Goal: Information Seeking & Learning: Learn about a topic

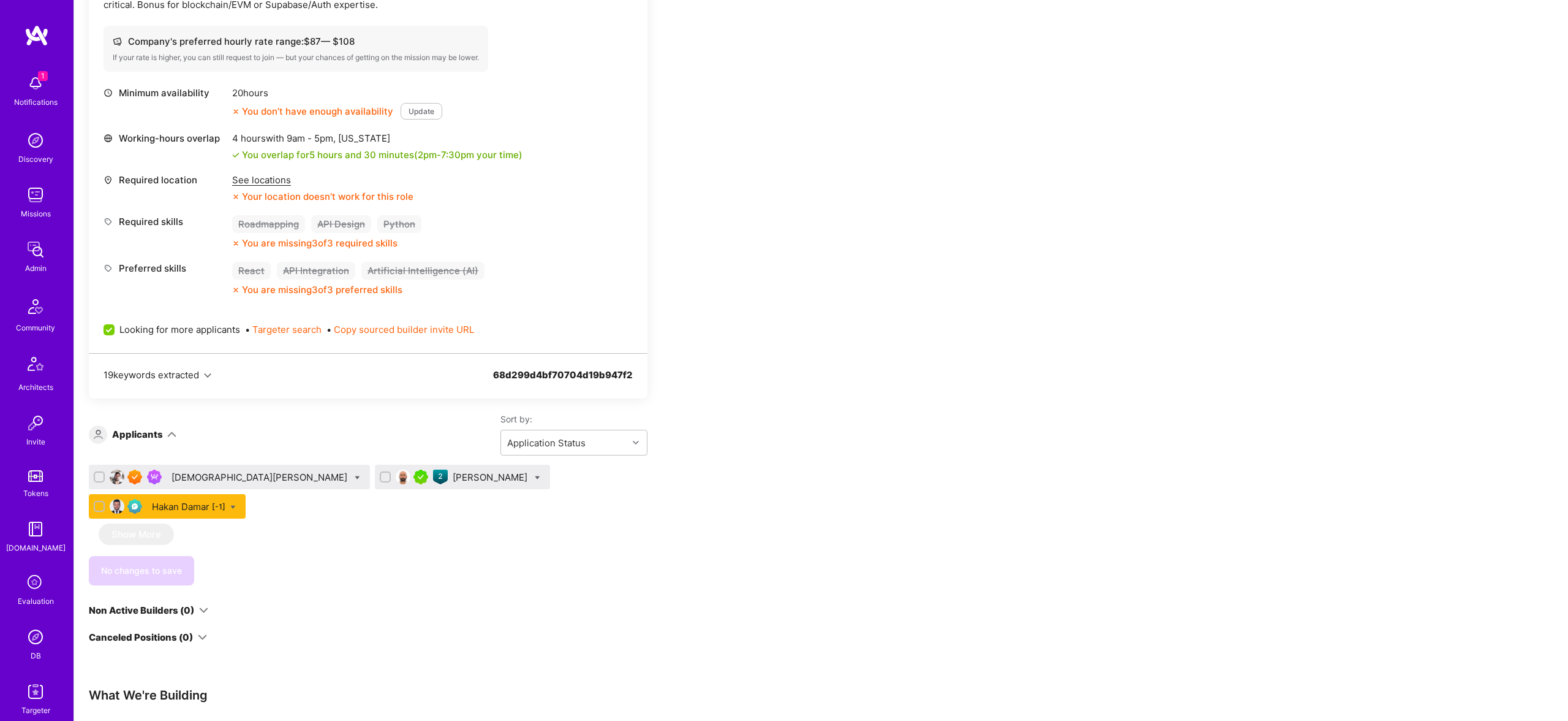
scroll to position [498, 0]
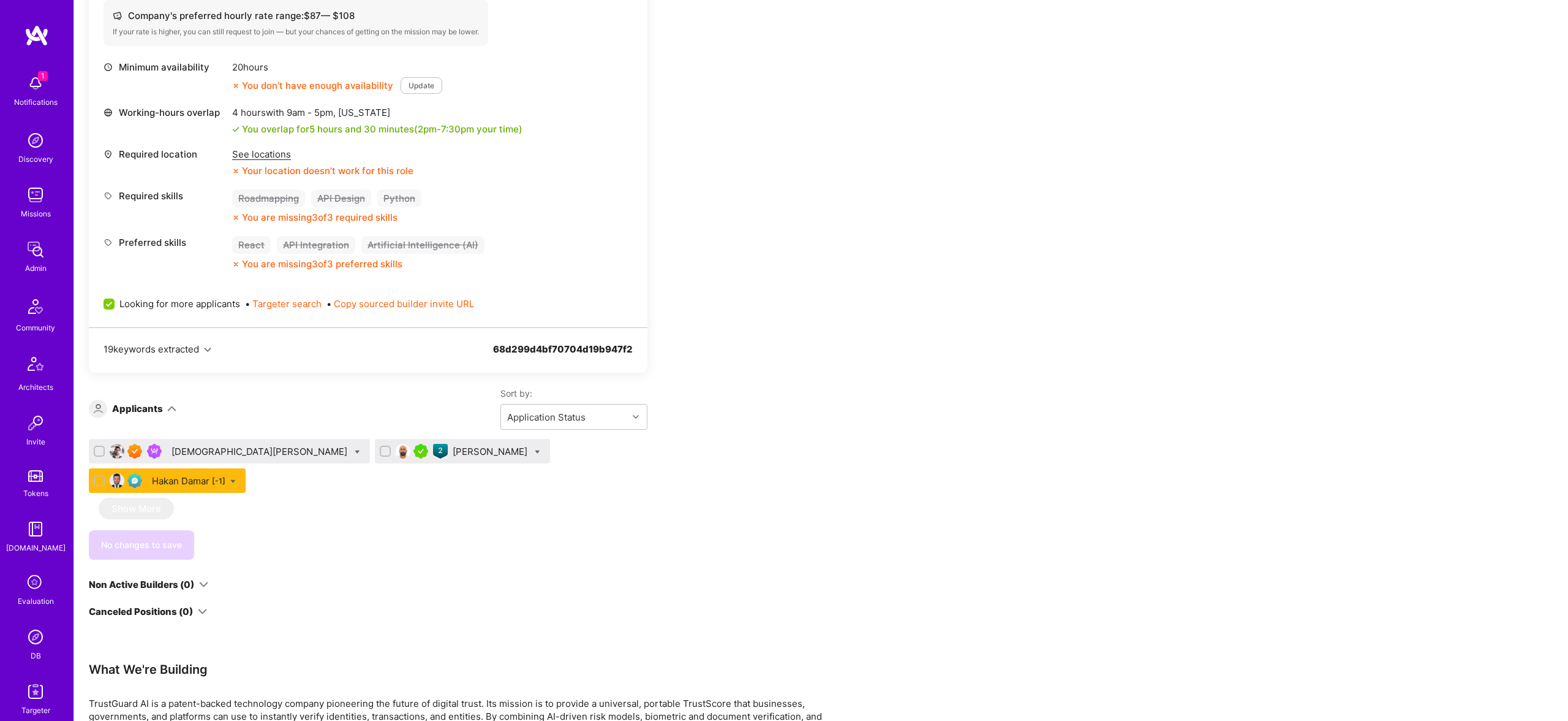
click at [231, 448] on div "[DEMOGRAPHIC_DATA][PERSON_NAME]" at bounding box center [260, 451] width 178 height 13
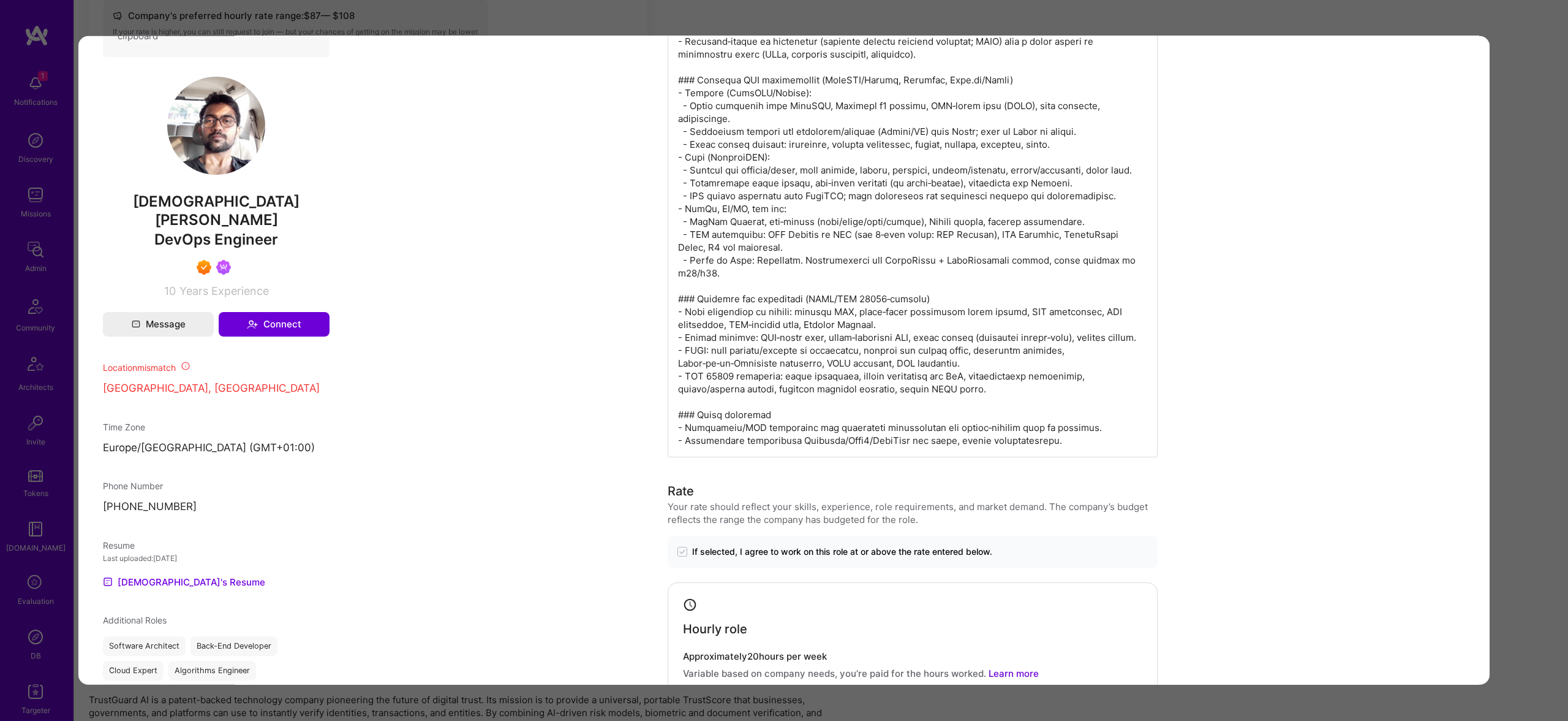
scroll to position [634, 0]
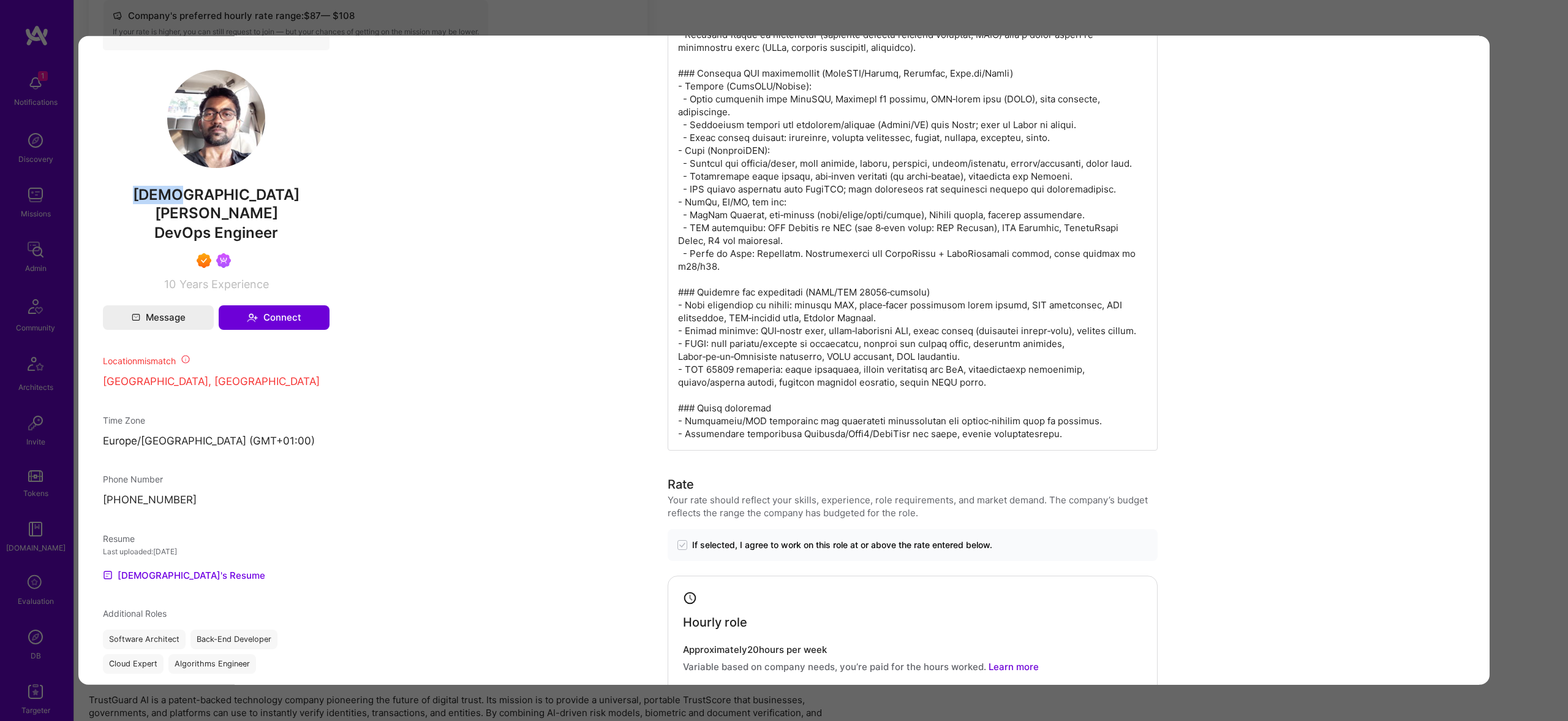
drag, startPoint x: 200, startPoint y: 180, endPoint x: 184, endPoint y: 192, distance: 20.0
click at [163, 568] on link "[DEMOGRAPHIC_DATA]'s Resume" at bounding box center [184, 575] width 163 height 15
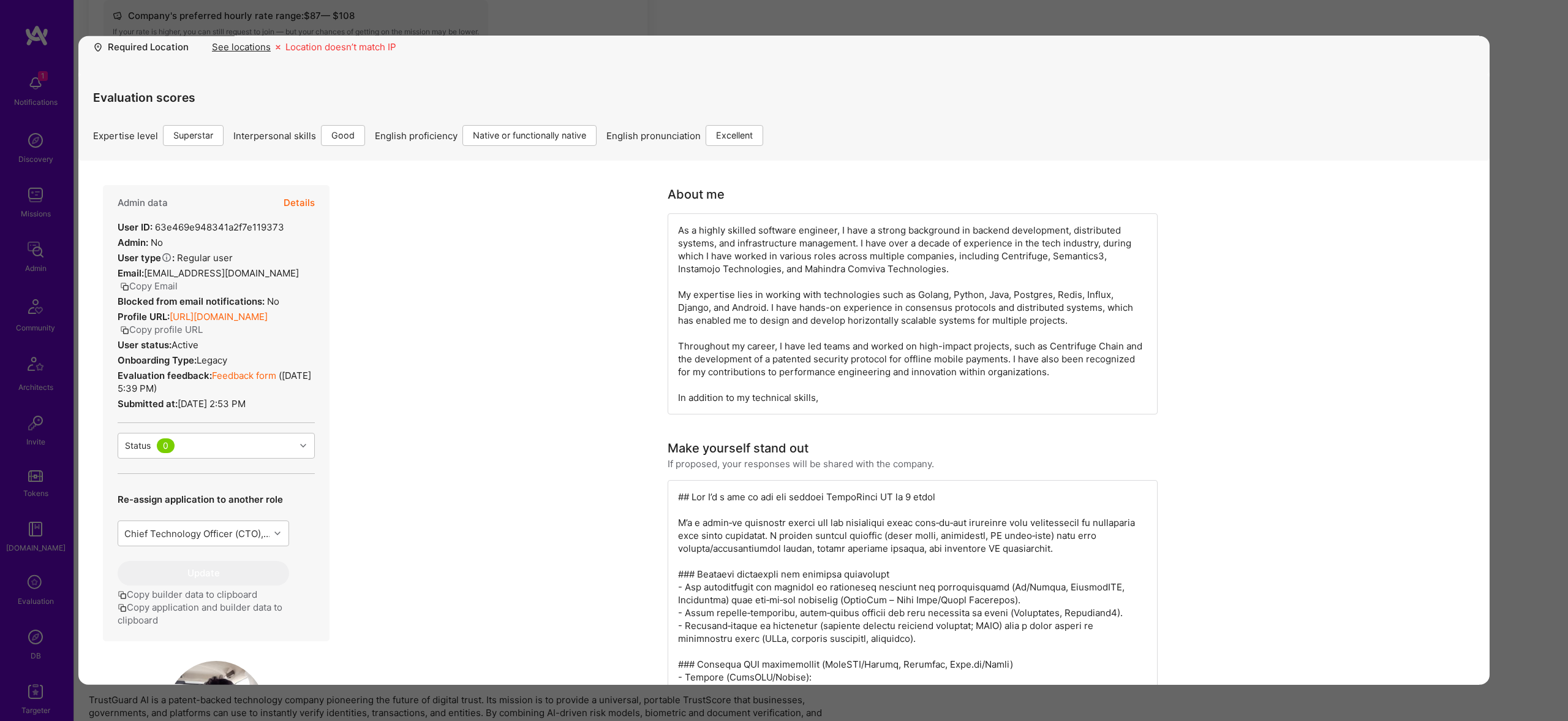
scroll to position [0, 0]
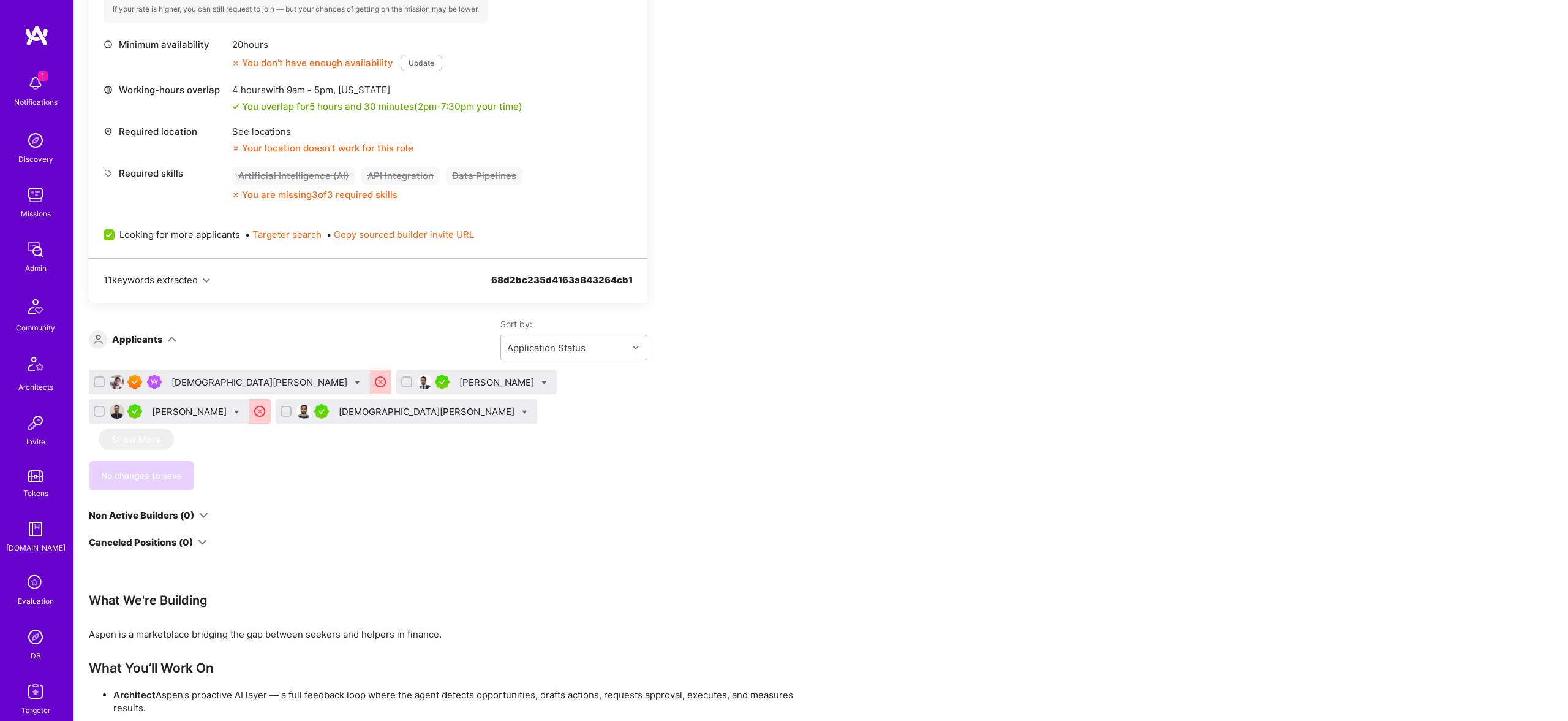
scroll to position [521, 0]
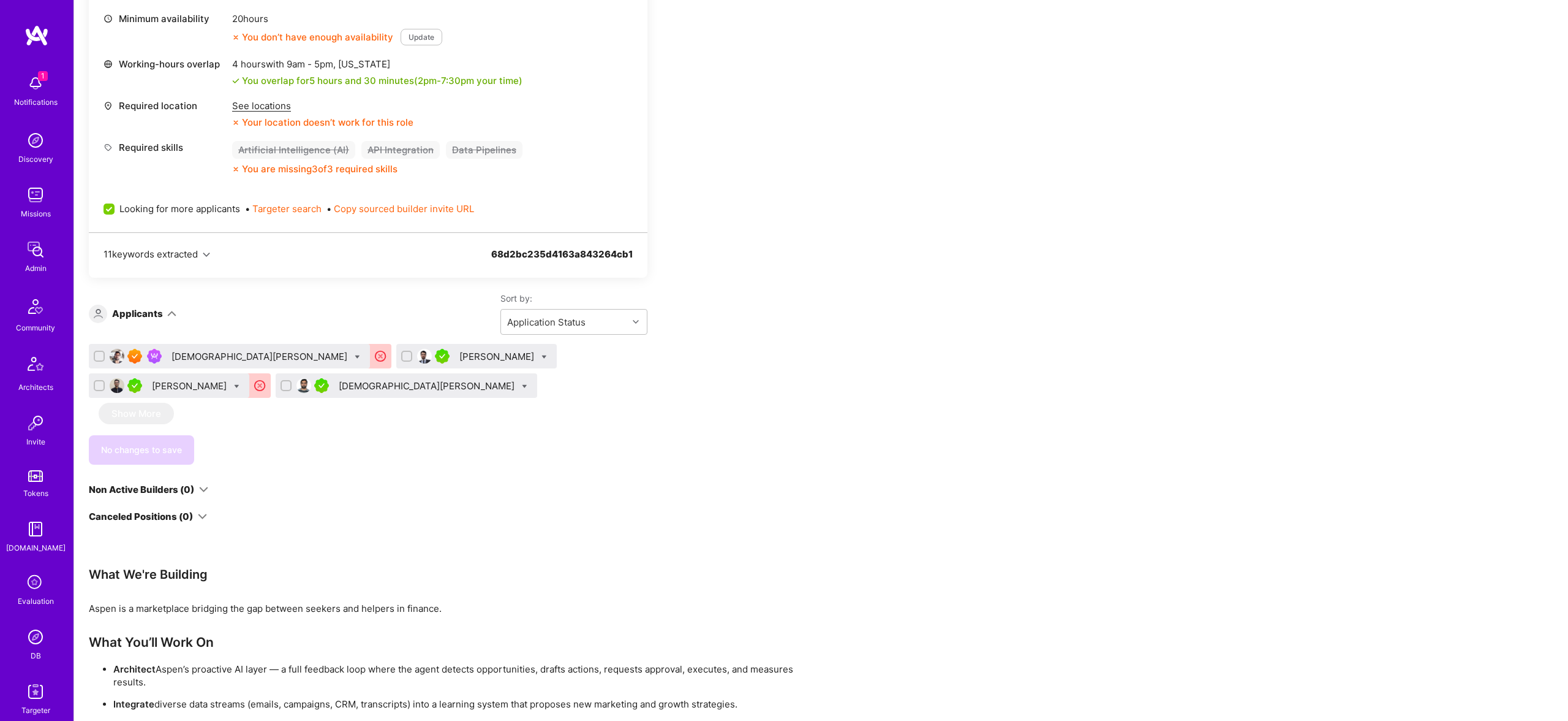
click at [196, 388] on div "[PERSON_NAME]" at bounding box center [190, 386] width 77 height 13
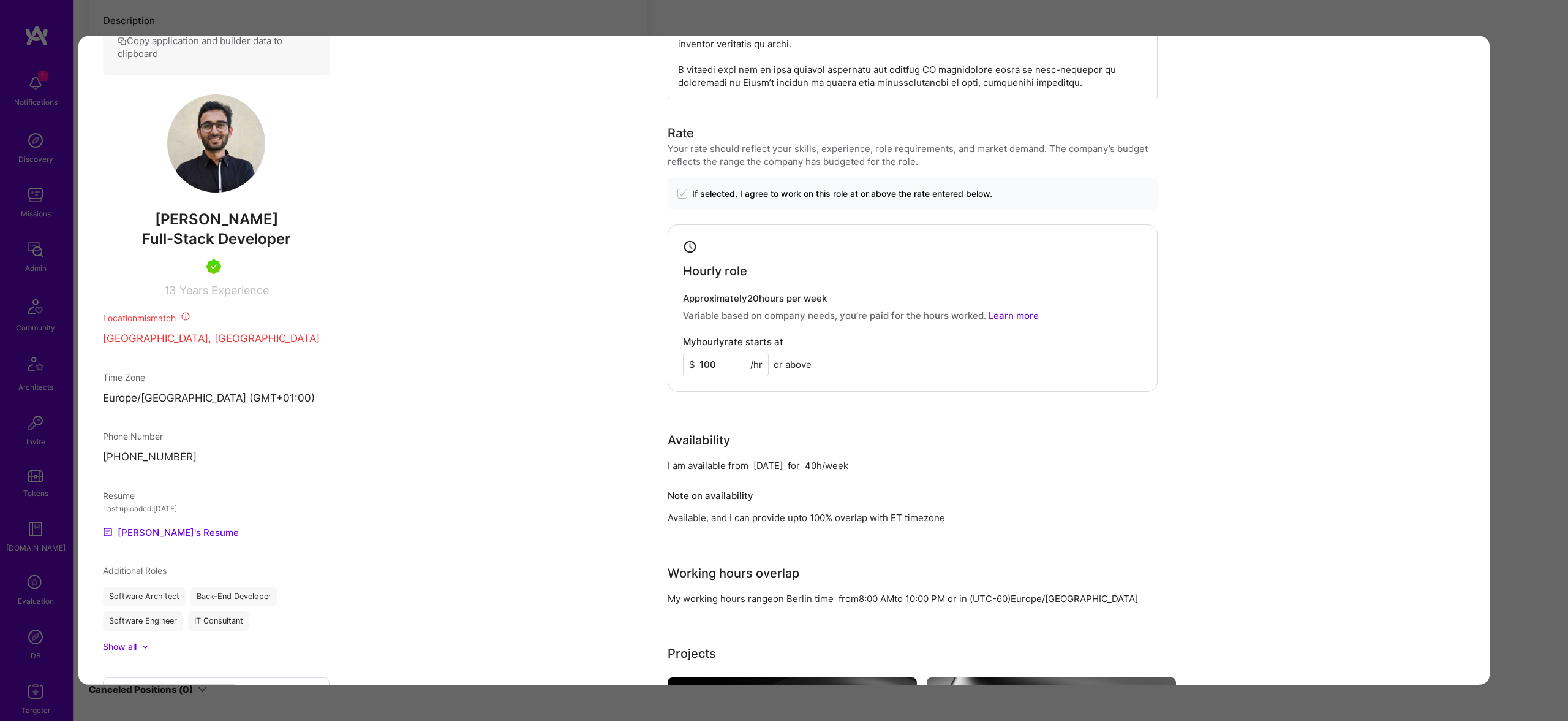
scroll to position [621, 0]
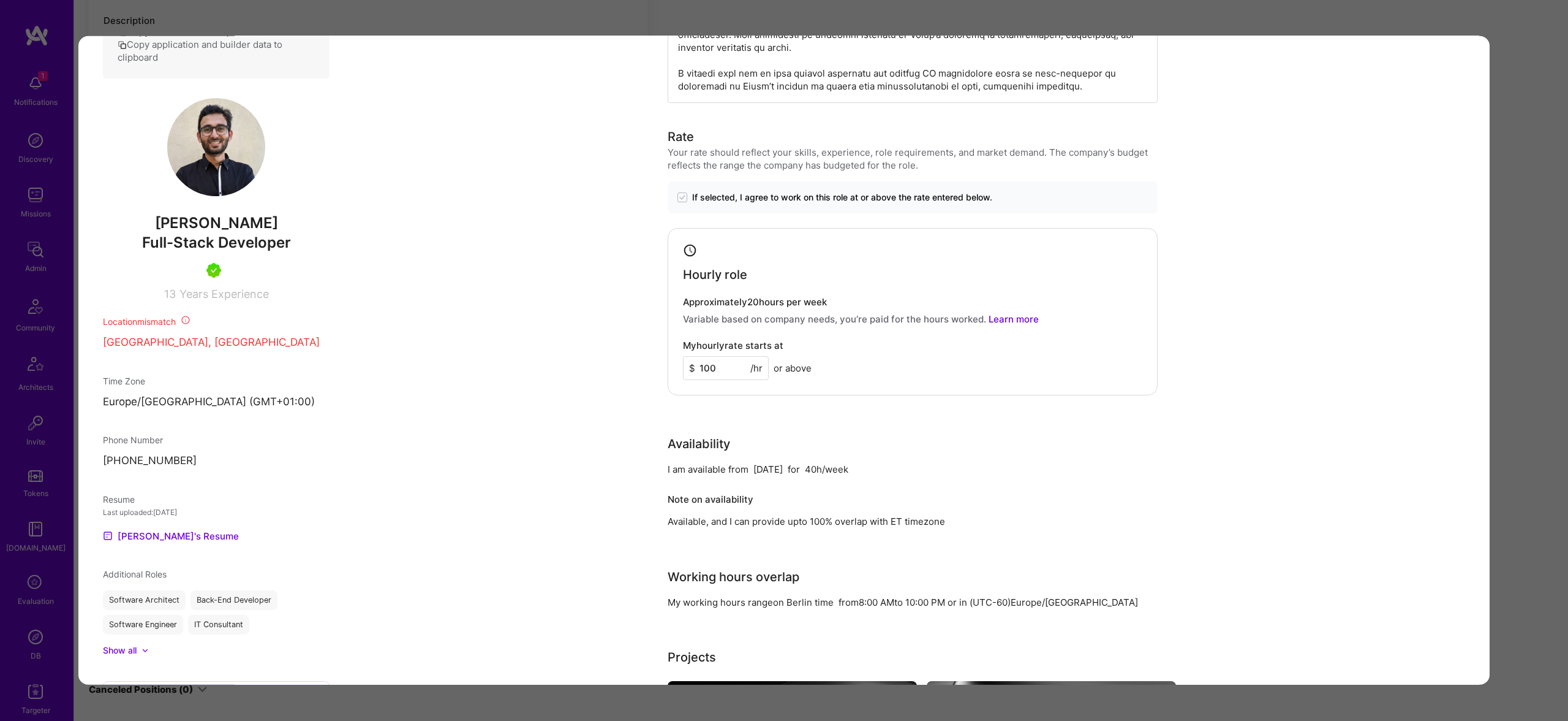
click at [1497, 285] on div "Application 3 of 4 Builder Missing Requirements Required Location See locations…" at bounding box center [784, 360] width 1568 height 721
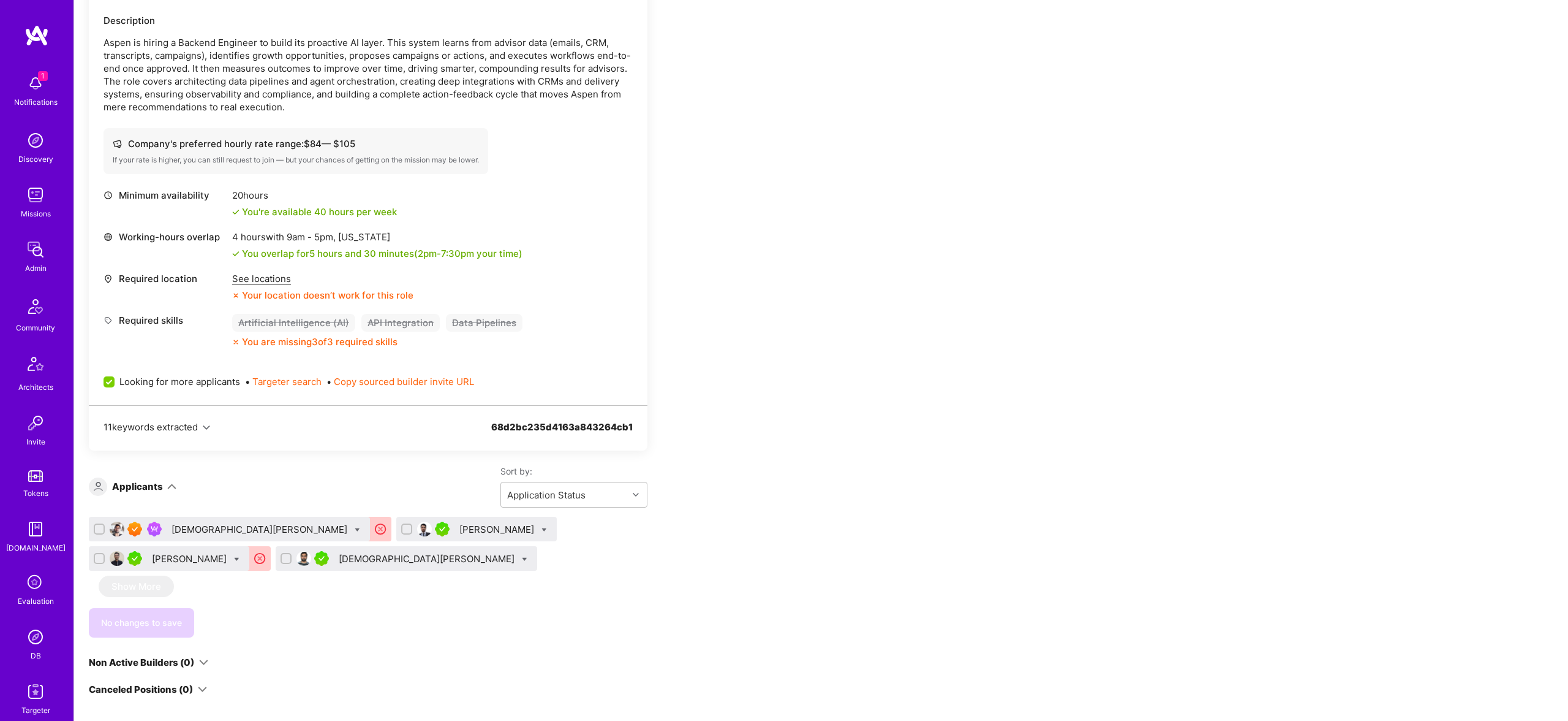
click at [273, 286] on div "See locations Your location doesn’t work for this role" at bounding box center [323, 286] width 181 height 29
click at [271, 282] on div "See locations" at bounding box center [323, 278] width 181 height 13
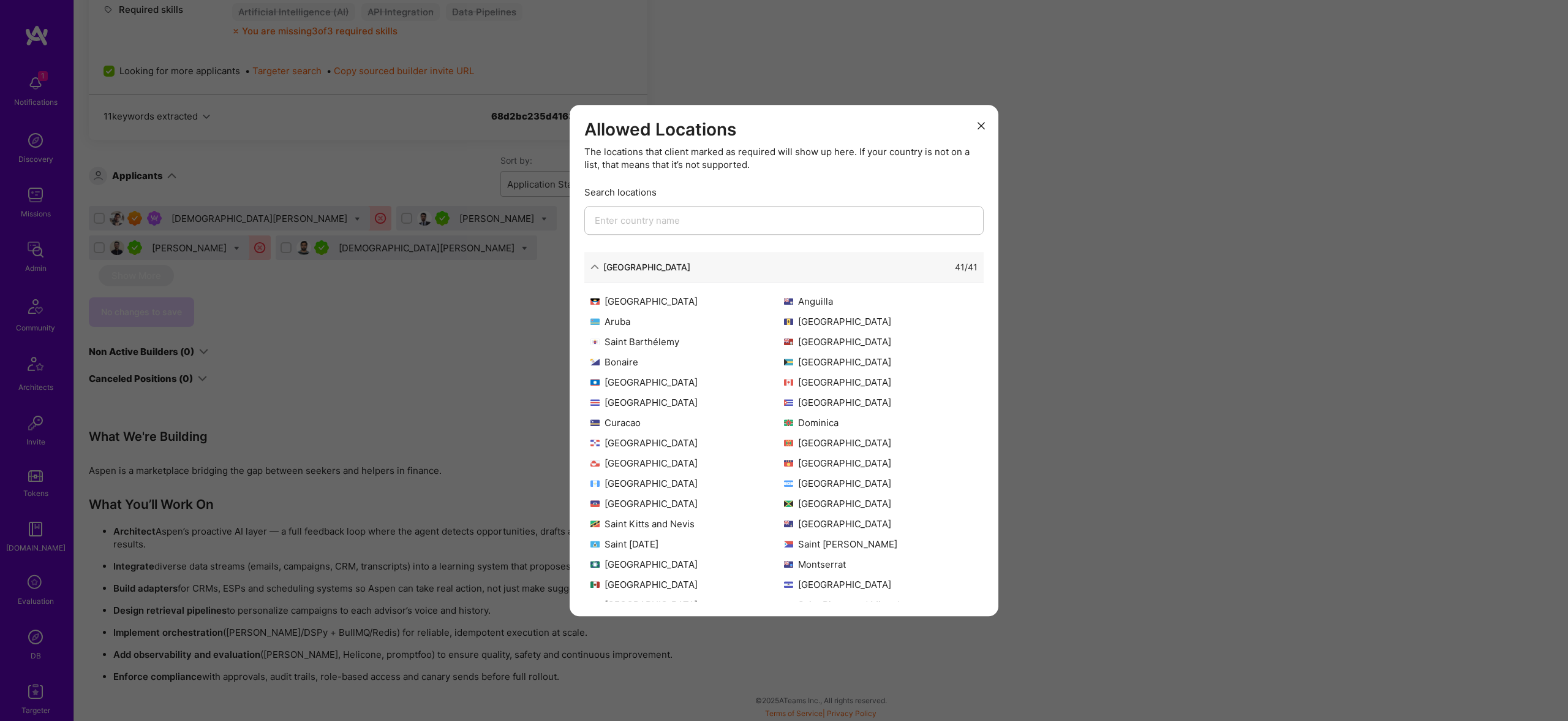
scroll to position [118, 0]
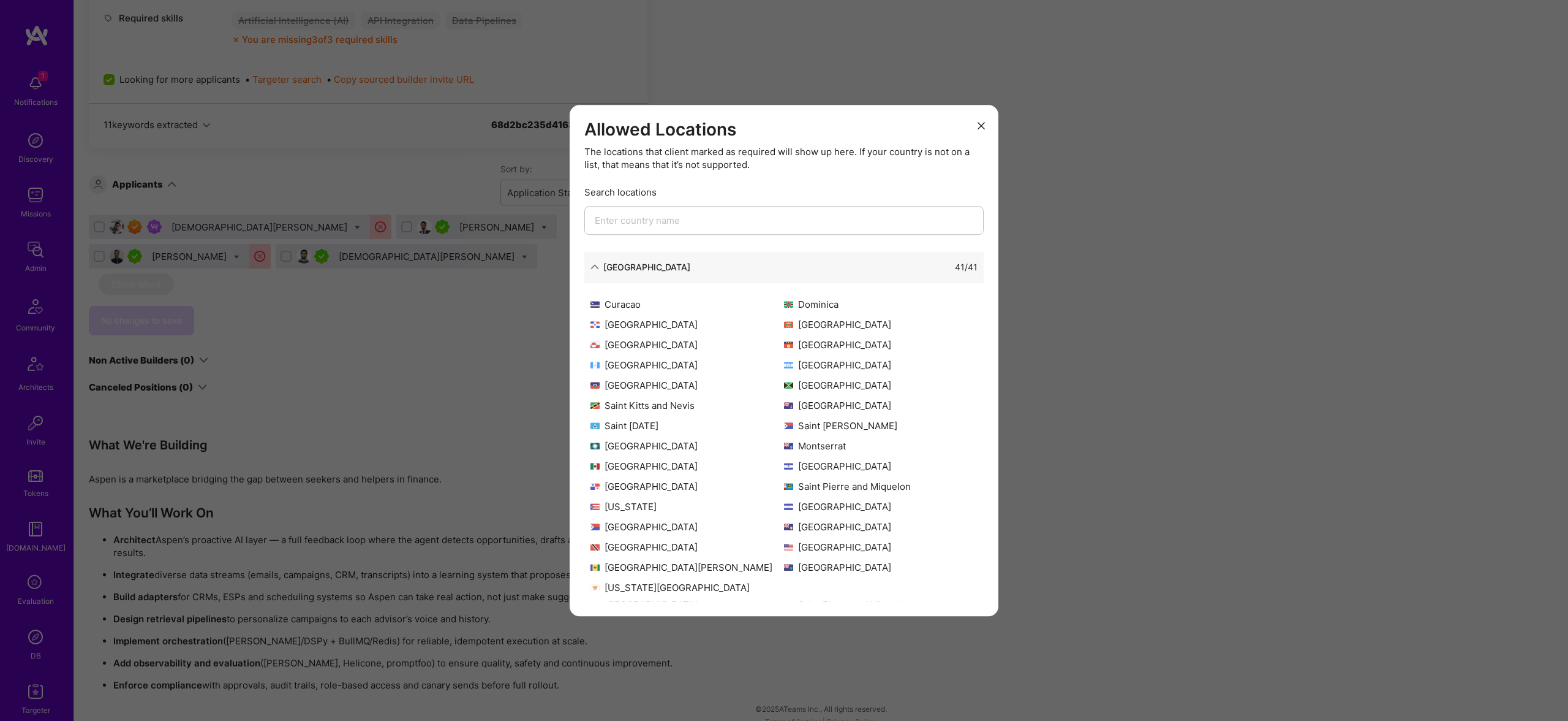
click at [1251, 352] on div "Allowed Locations The locations that client marked as required will show up her…" at bounding box center [784, 360] width 1568 height 721
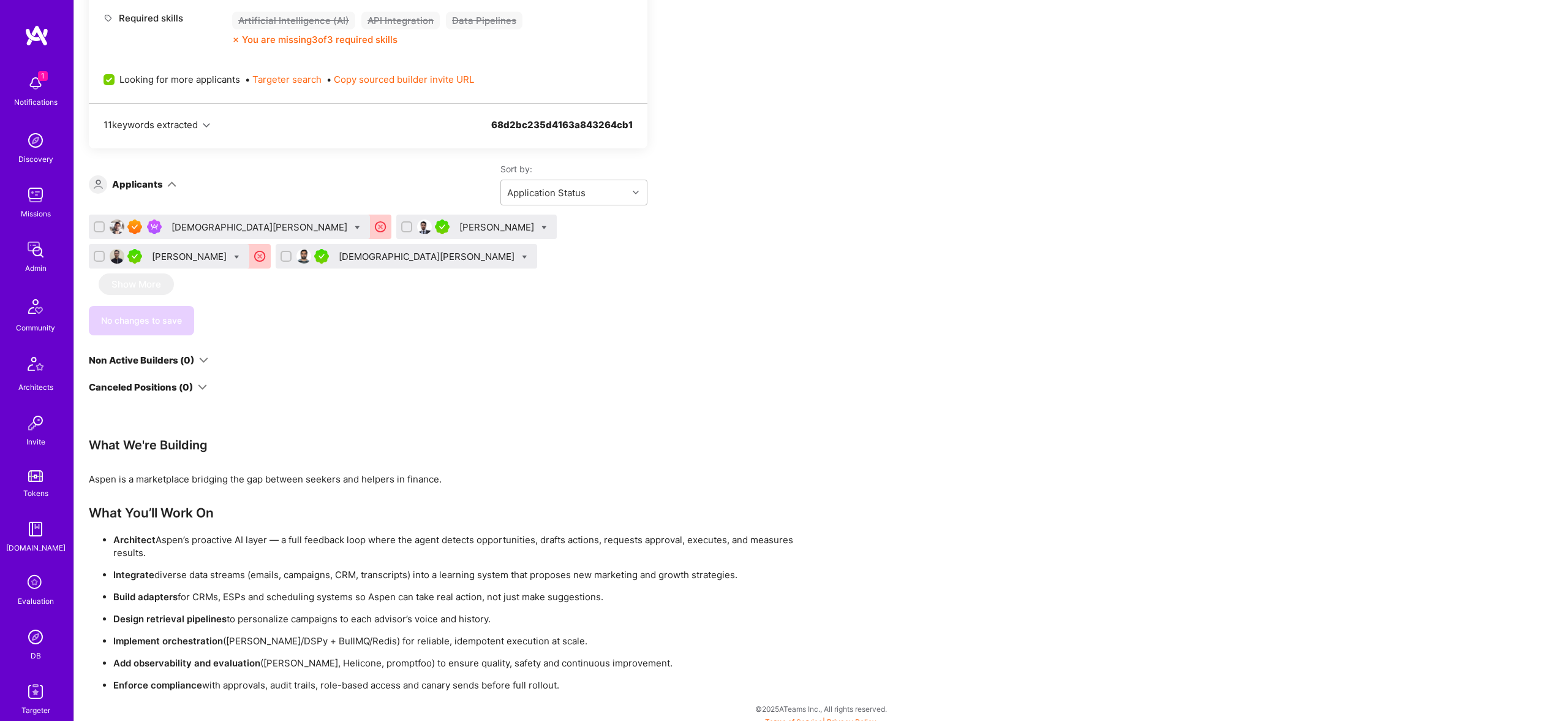
scroll to position [644, 0]
click at [459, 234] on div "Oscar Garavito" at bounding box center [498, 229] width 77 height 13
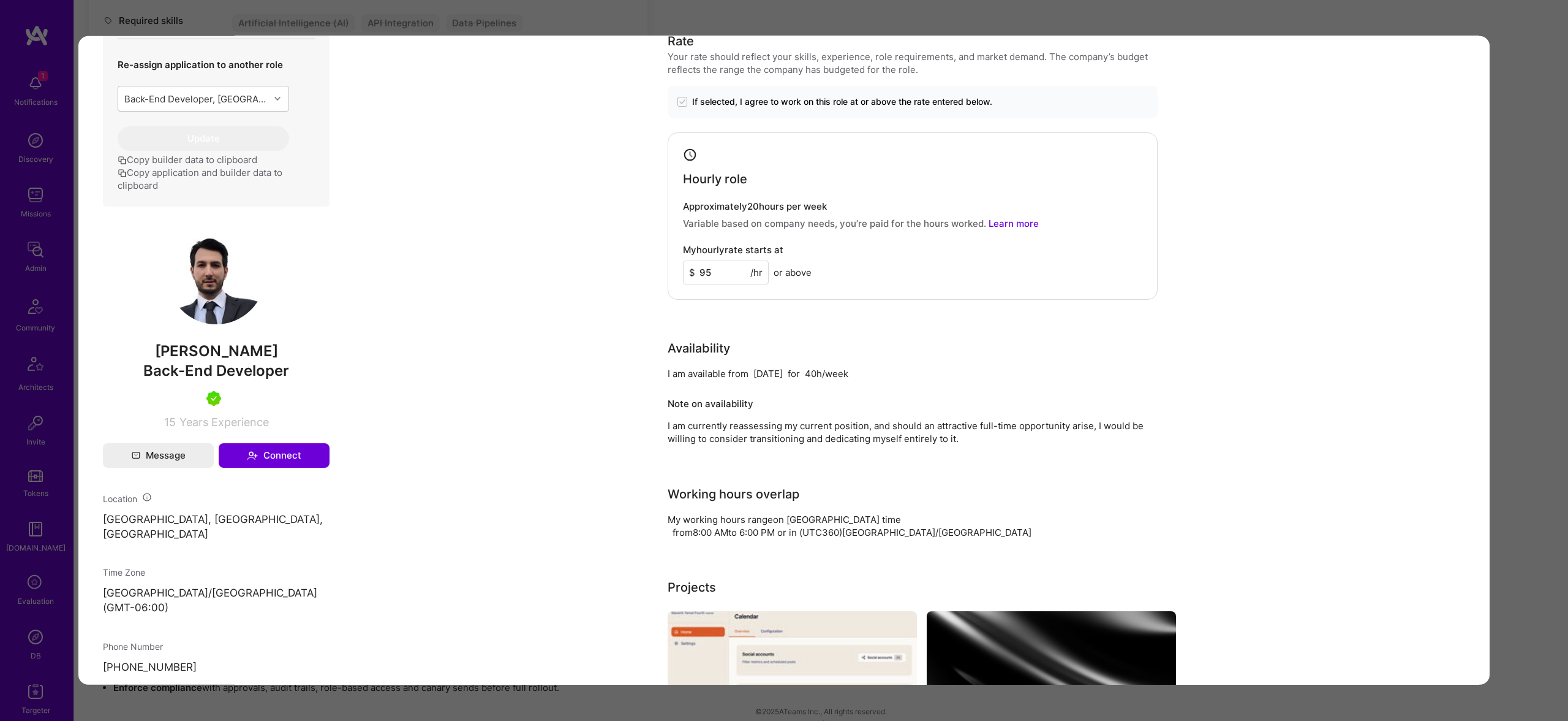
scroll to position [506, 0]
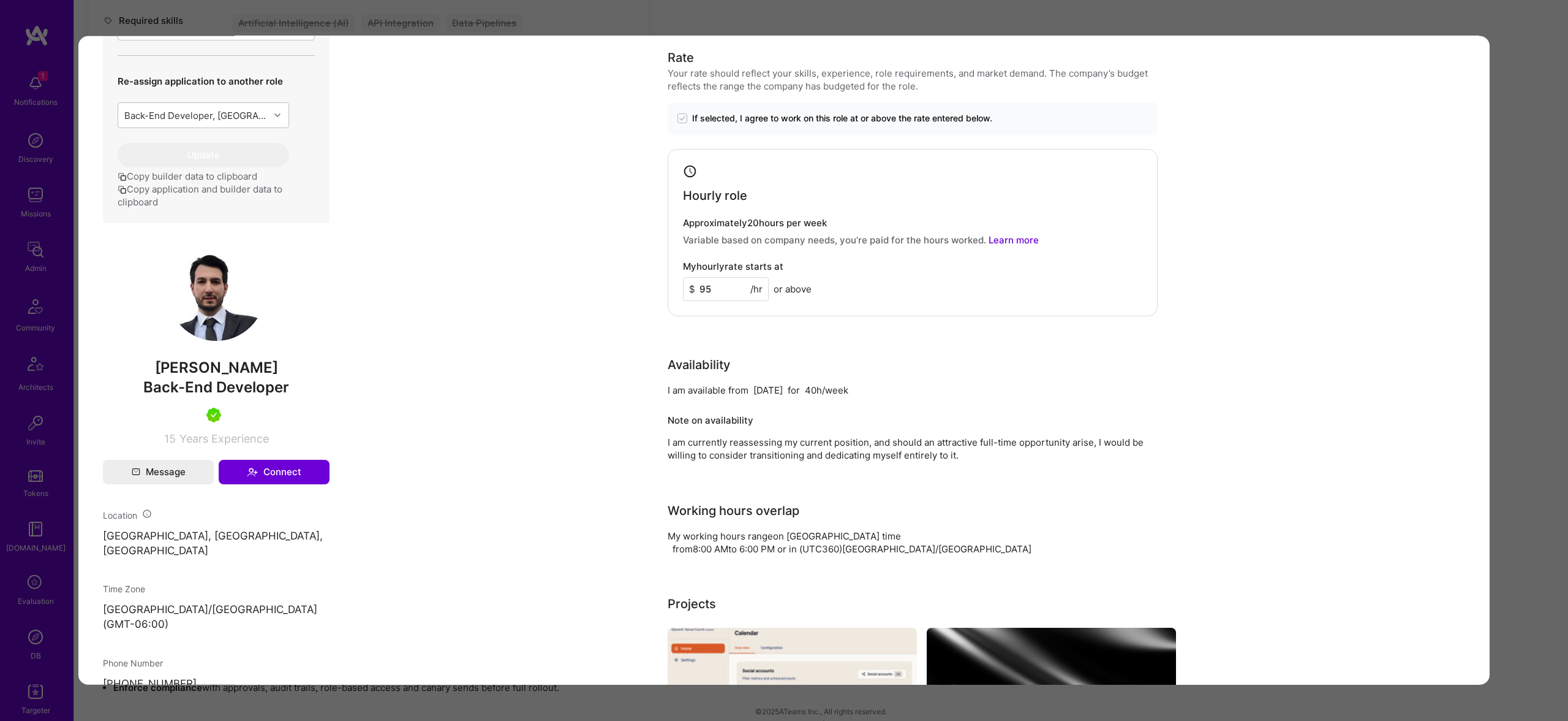
click at [1531, 238] on div "Application 2 of 4 Evaluation scores Expertise level Very good Interpersonal sk…" at bounding box center [784, 360] width 1568 height 721
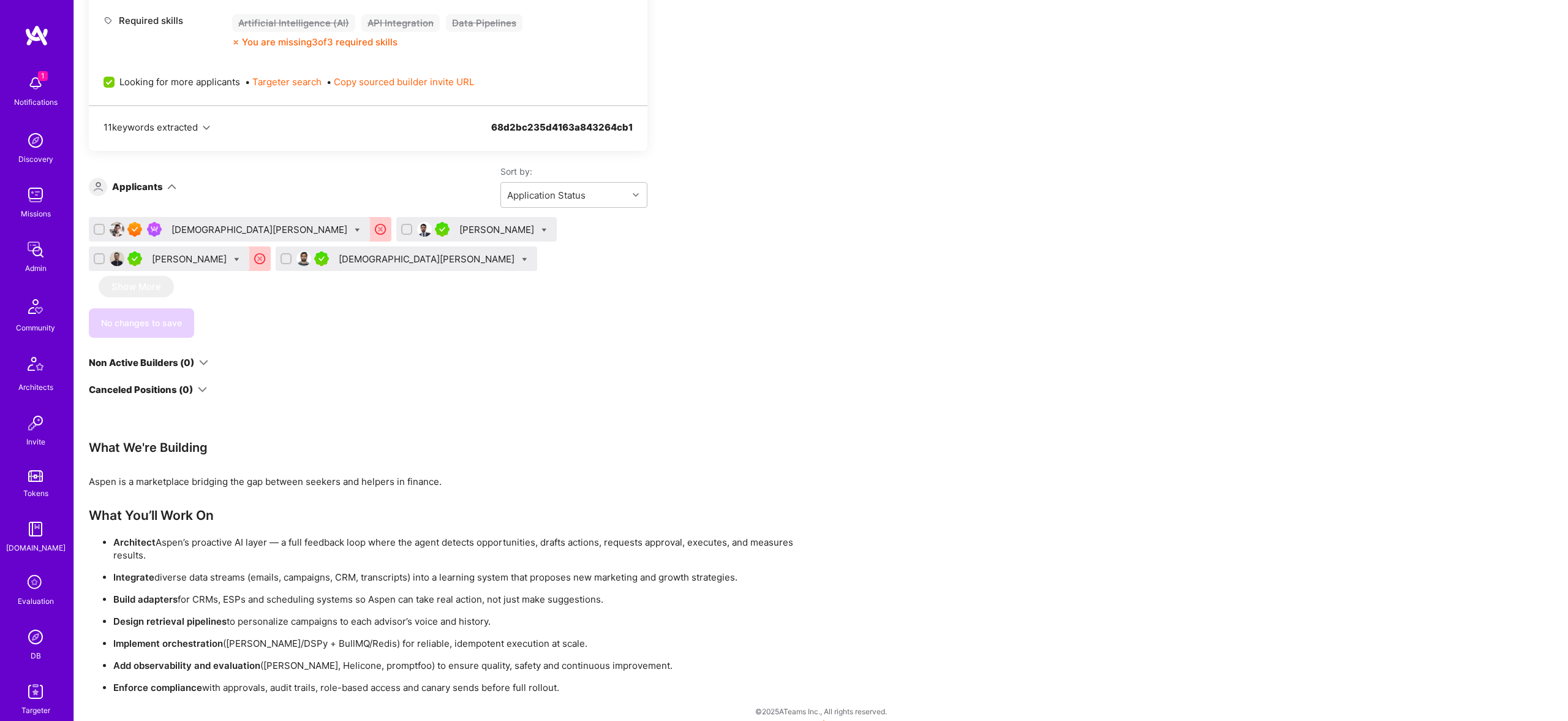
click at [379, 266] on div "Muhammad Usman" at bounding box center [407, 258] width 262 height 24
click at [376, 258] on div "Muhammad Usman" at bounding box center [428, 259] width 178 height 13
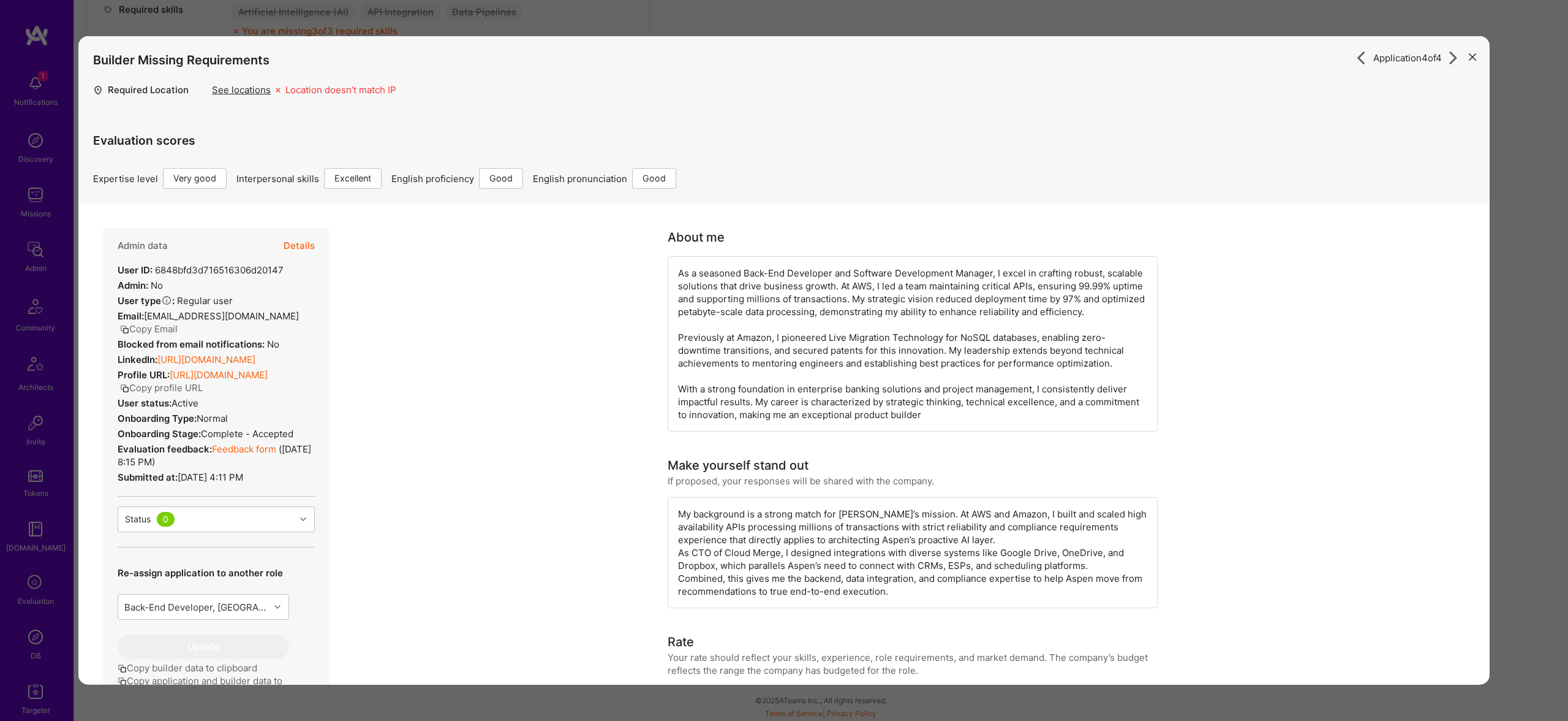
click at [236, 360] on link "https://linkedin.com/in/musman3" at bounding box center [206, 360] width 98 height 12
click at [878, 27] on div "Application 4 of 4 Builder Missing Requirements Required Location See locations…" at bounding box center [784, 360] width 1568 height 721
